Goal: Check status: Check status

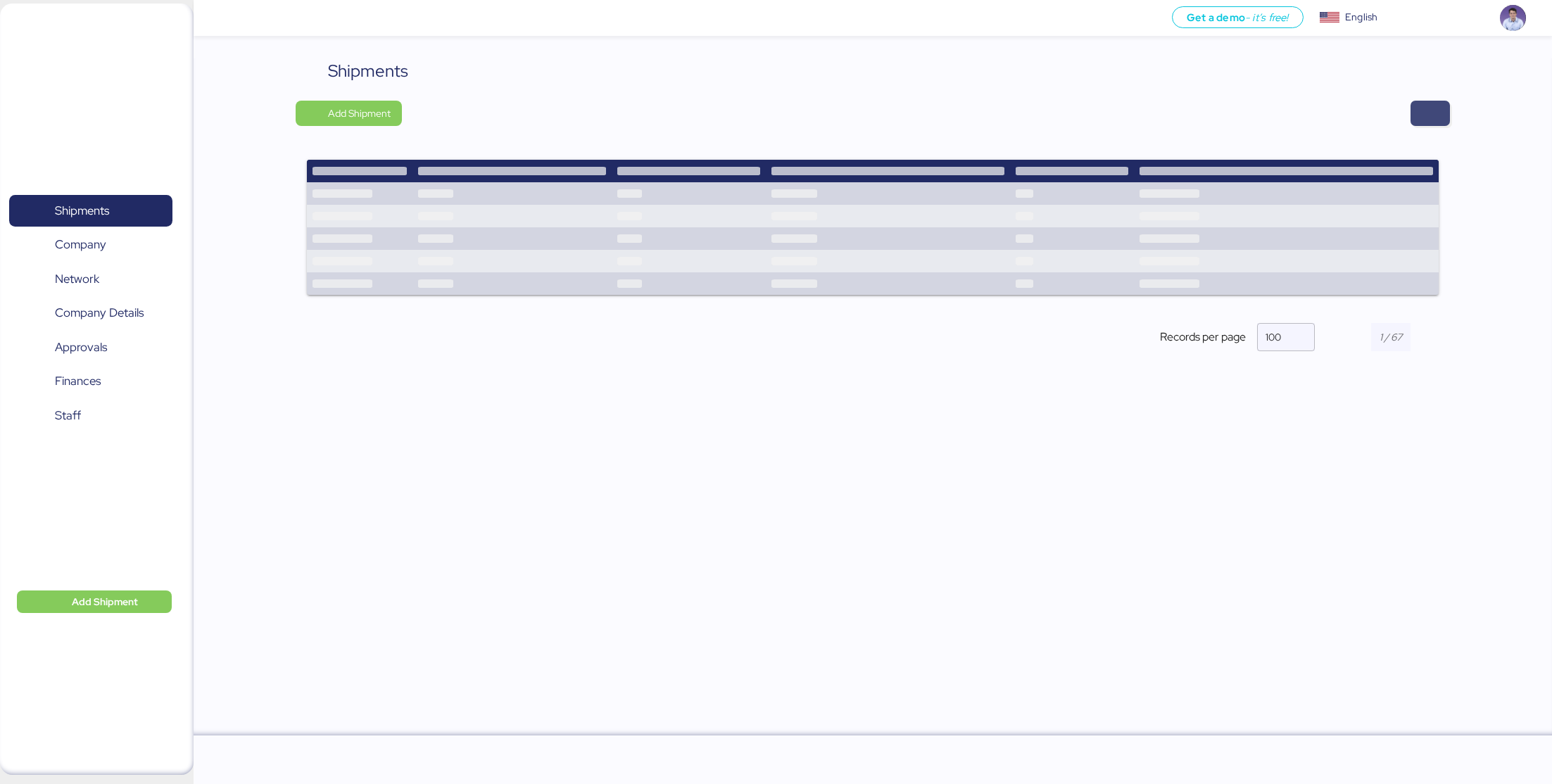
click at [1427, 117] on span "button" at bounding box center [1430, 113] width 17 height 19
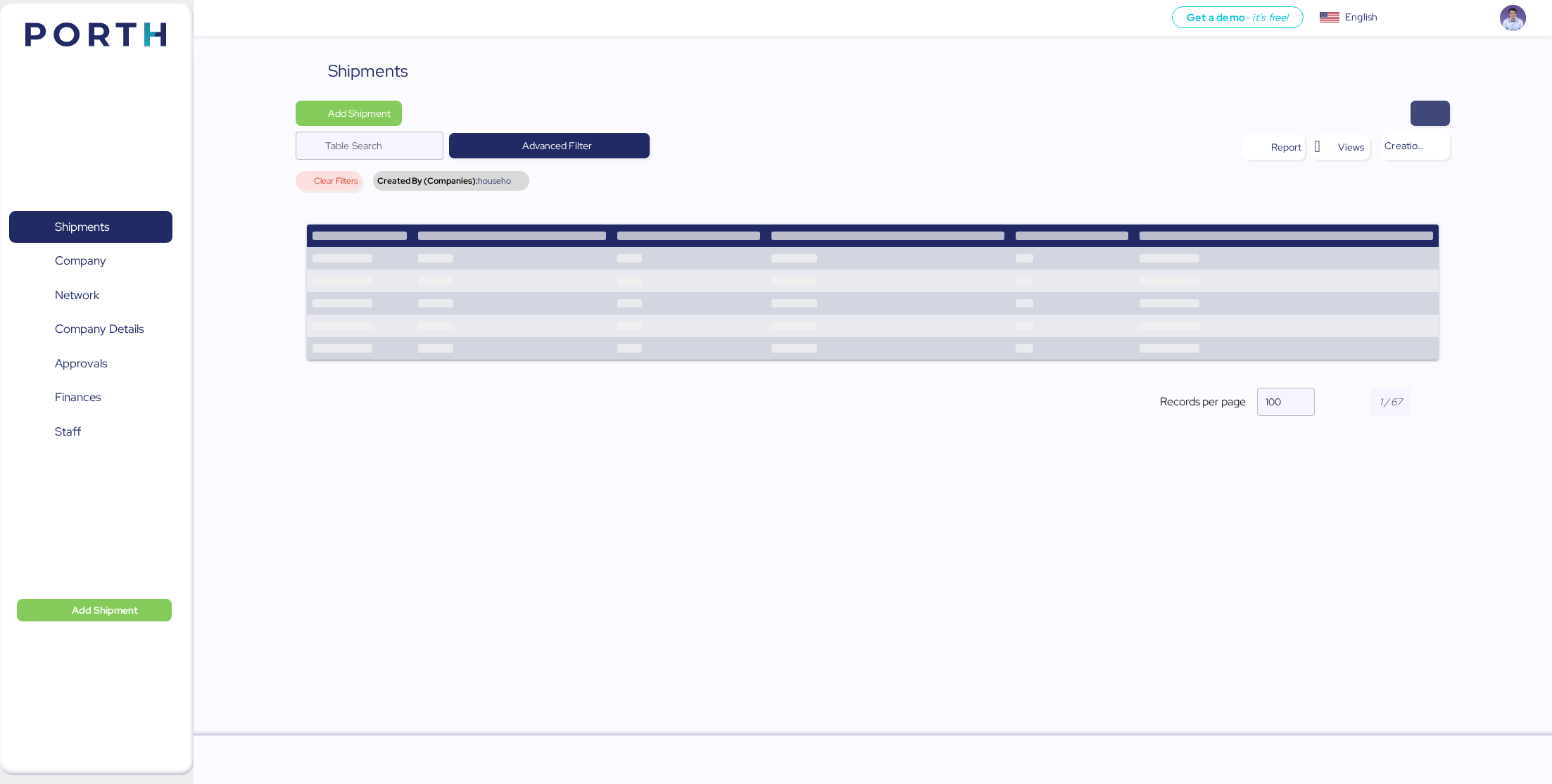
click at [1434, 113] on span "button" at bounding box center [1430, 113] width 17 height 19
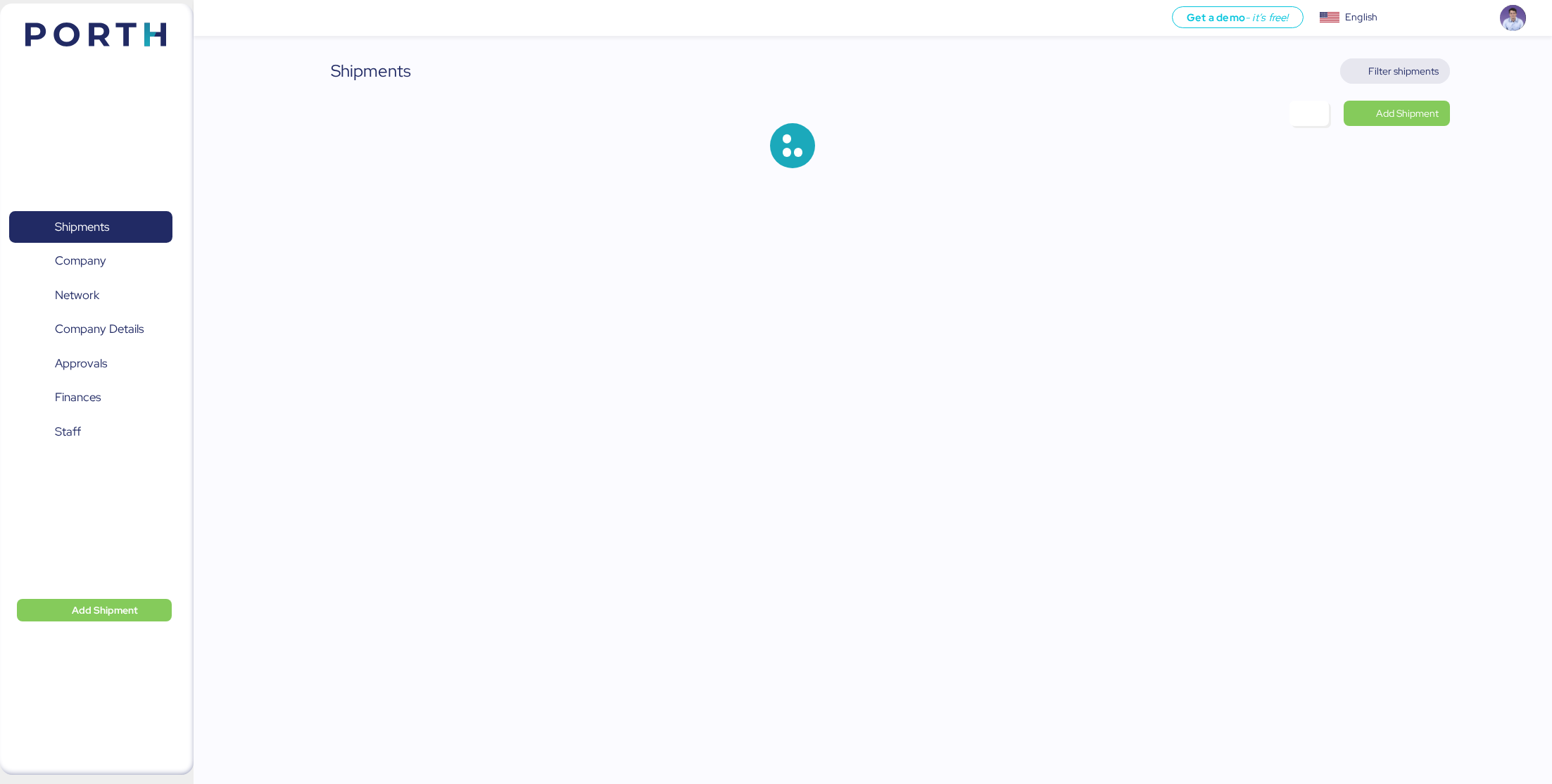
click at [1408, 71] on span "Filter shipments" at bounding box center [1403, 71] width 70 height 17
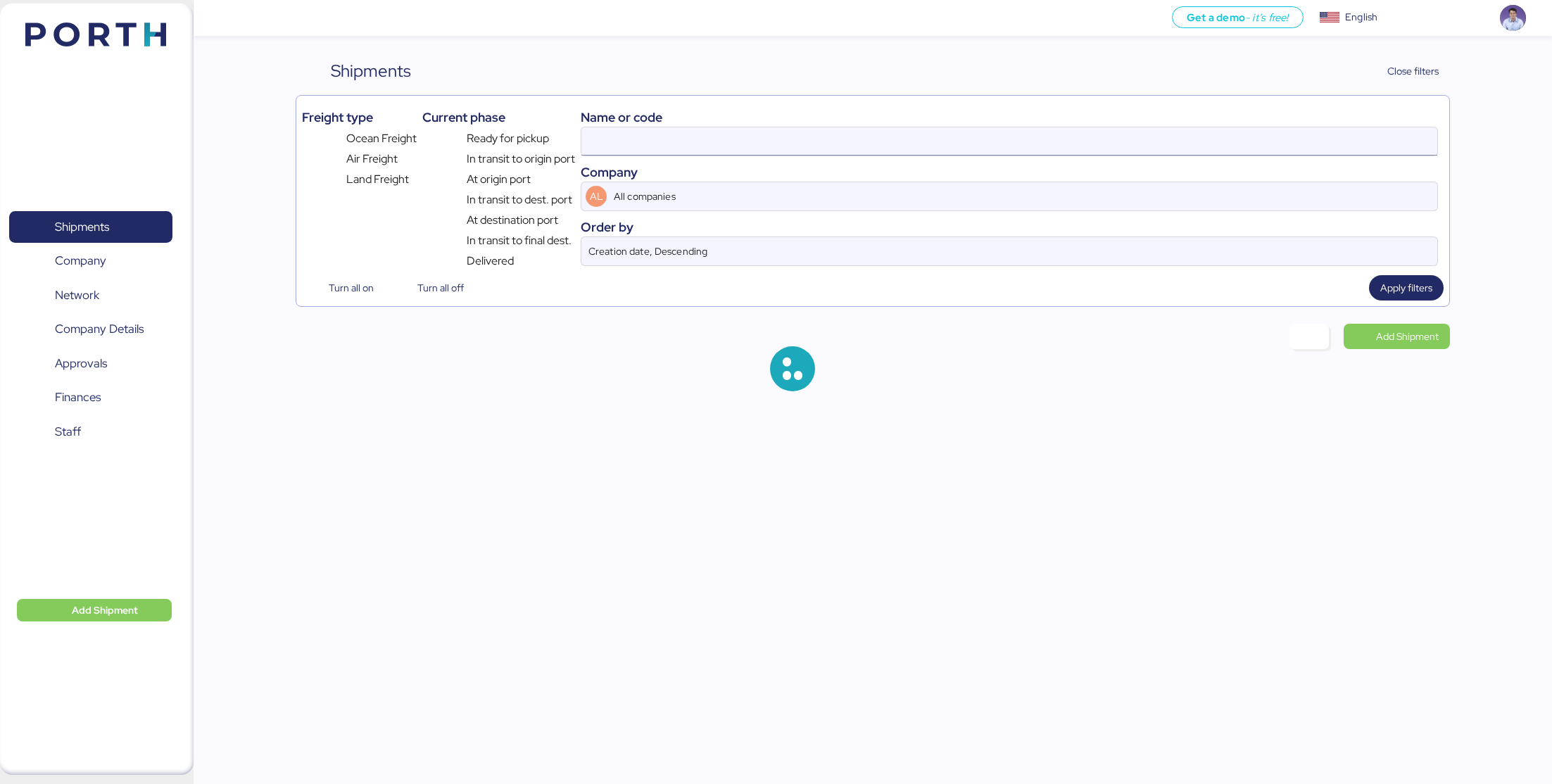
click at [876, 145] on input at bounding box center [1009, 142] width 856 height 28
paste input "O0051996"
type input "O0051996"
click at [1385, 287] on span "Apply filters" at bounding box center [1406, 287] width 52 height 17
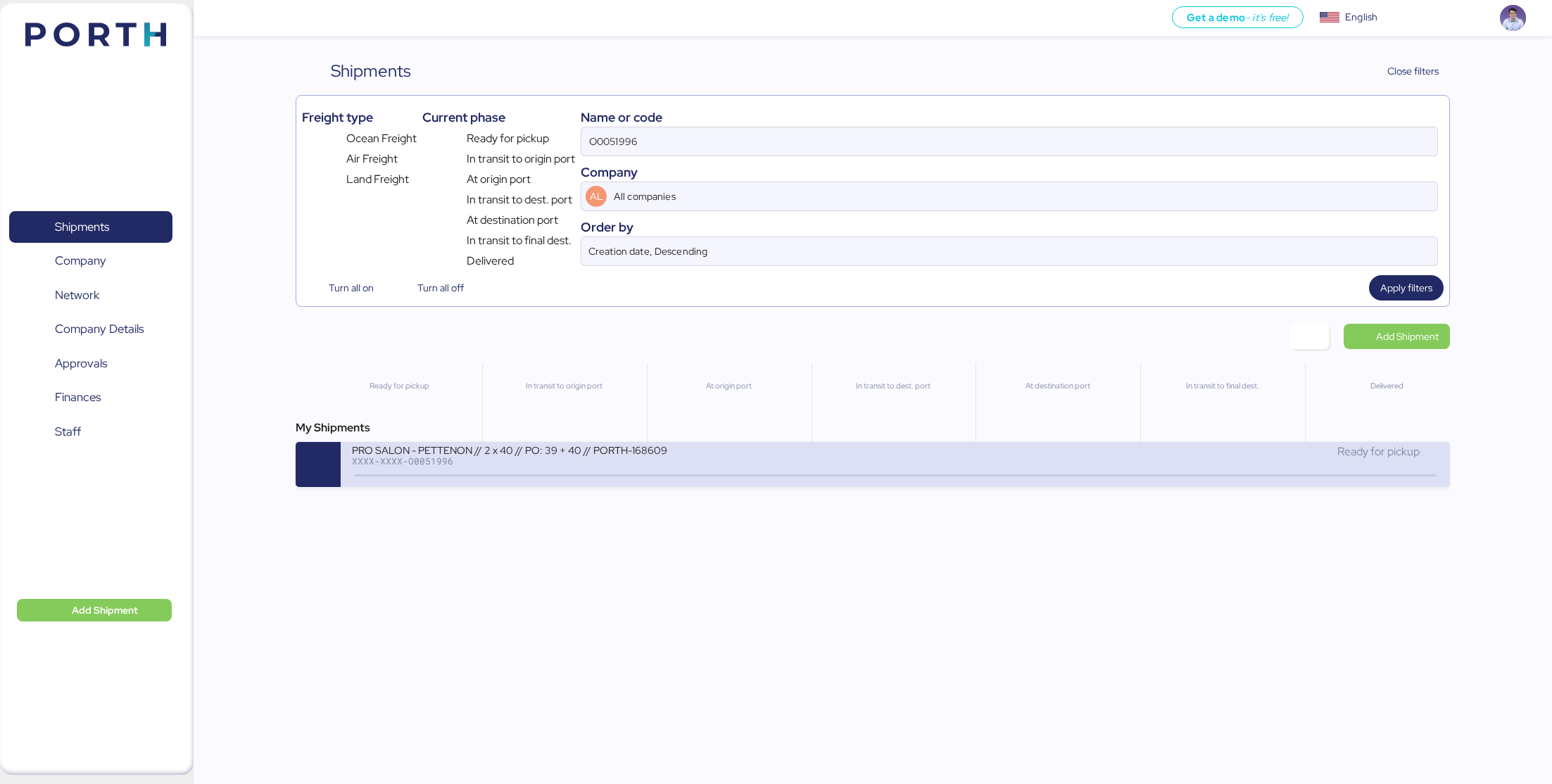
click at [625, 452] on div "PRO SALON - PETTENON // 2 x 40 // PO: 39 + 40 // PORTH-168609" at bounding box center [521, 449] width 338 height 12
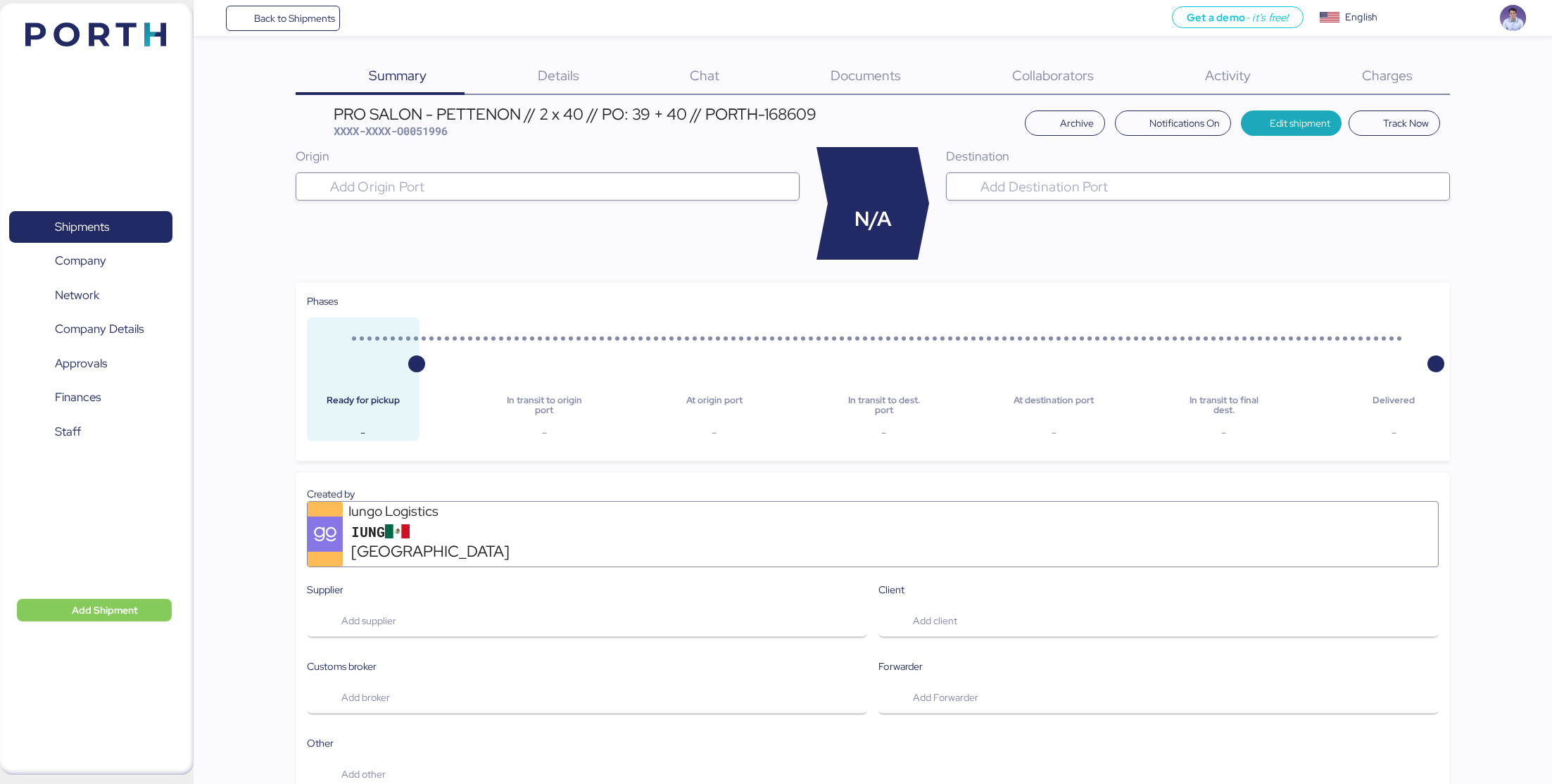
click at [1401, 66] on span "Charges" at bounding box center [1387, 75] width 51 height 19
